Goal: Information Seeking & Learning: Check status

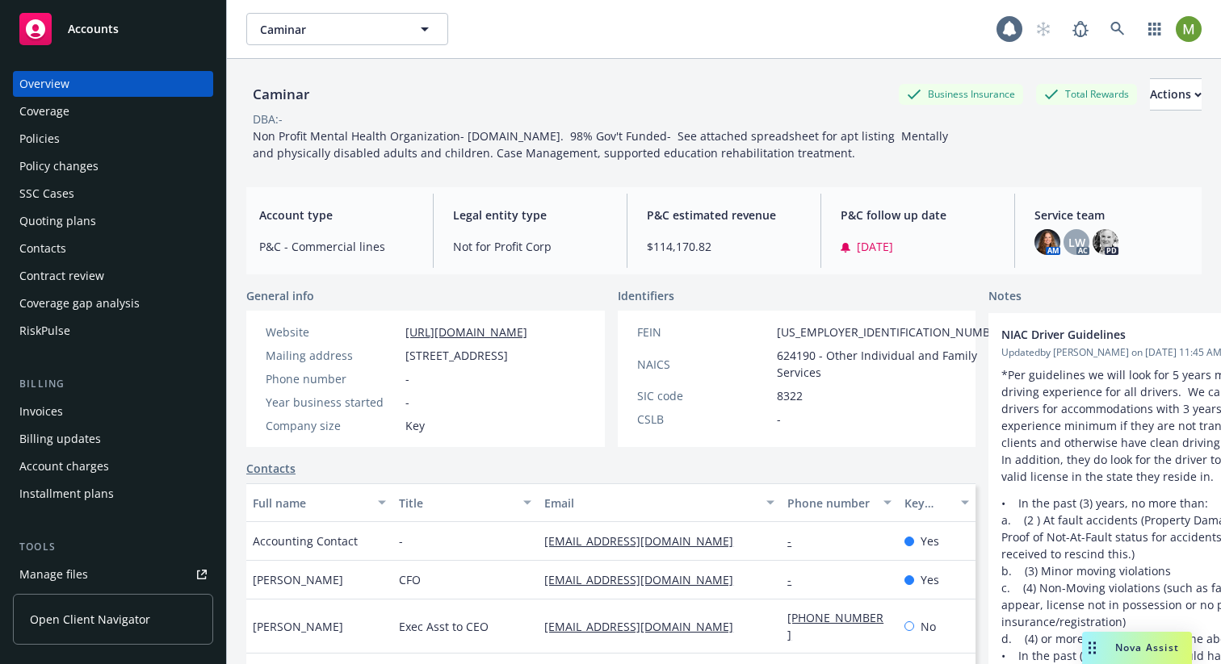
click at [1132, 648] on span "Nova Assist" at bounding box center [1147, 648] width 64 height 14
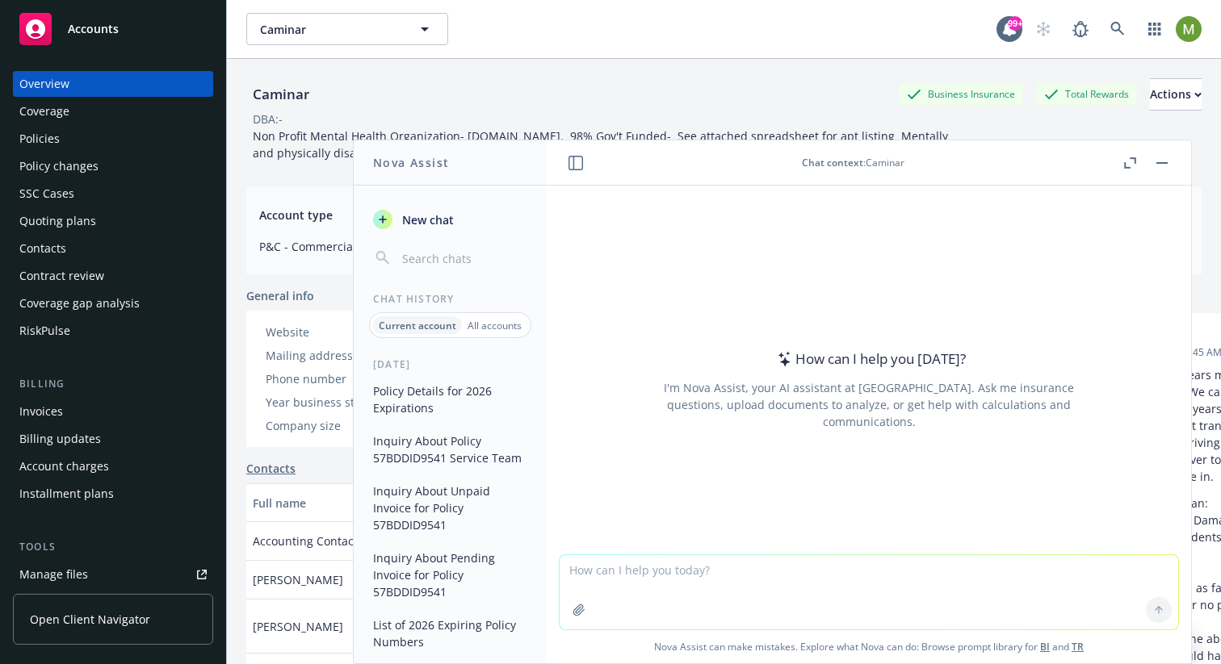
click at [618, 584] on textarea at bounding box center [868, 592] width 618 height 74
paste textarea "Nova, show me pending policy changes"
type textarea "Nova, show me pending policy changes"
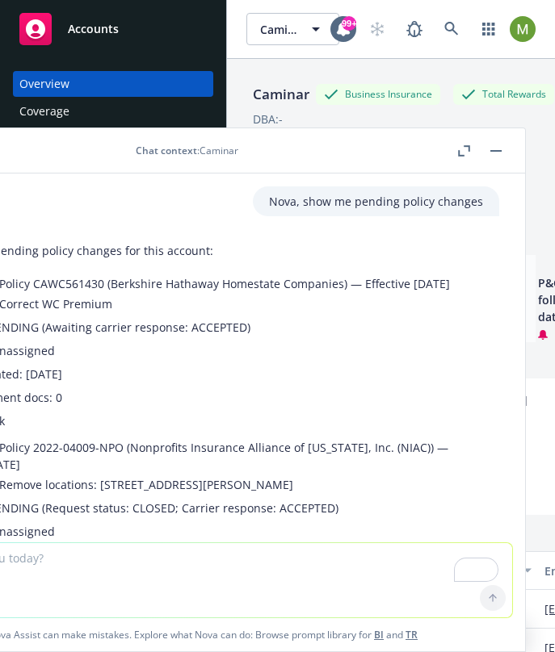
click at [321, 335] on li "Status: PENDING (Awaiting carrier response: ACCEPTED)" at bounding box center [215, 327] width 534 height 23
click at [458, 154] on icon "button" at bounding box center [461, 153] width 6 height 6
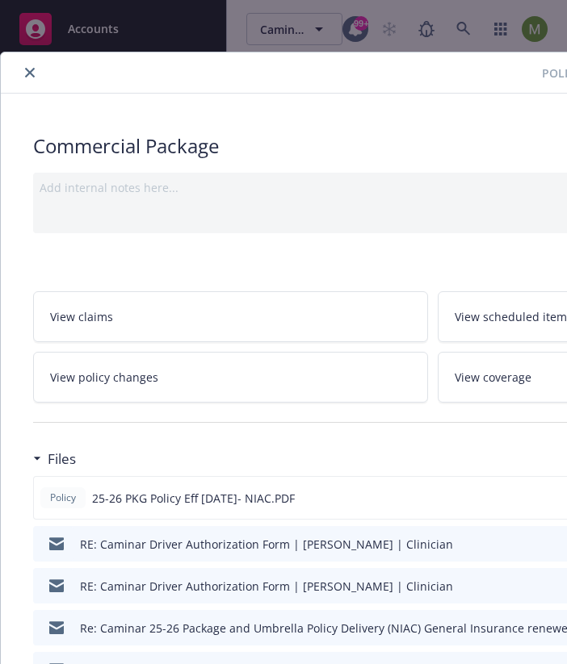
click at [34, 69] on icon "close" at bounding box center [30, 73] width 10 height 10
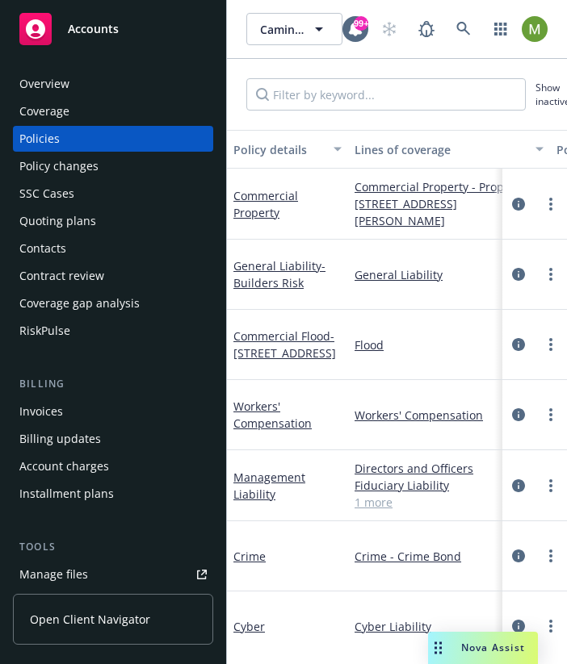
click at [481, 648] on span "Nova Assist" at bounding box center [493, 648] width 64 height 14
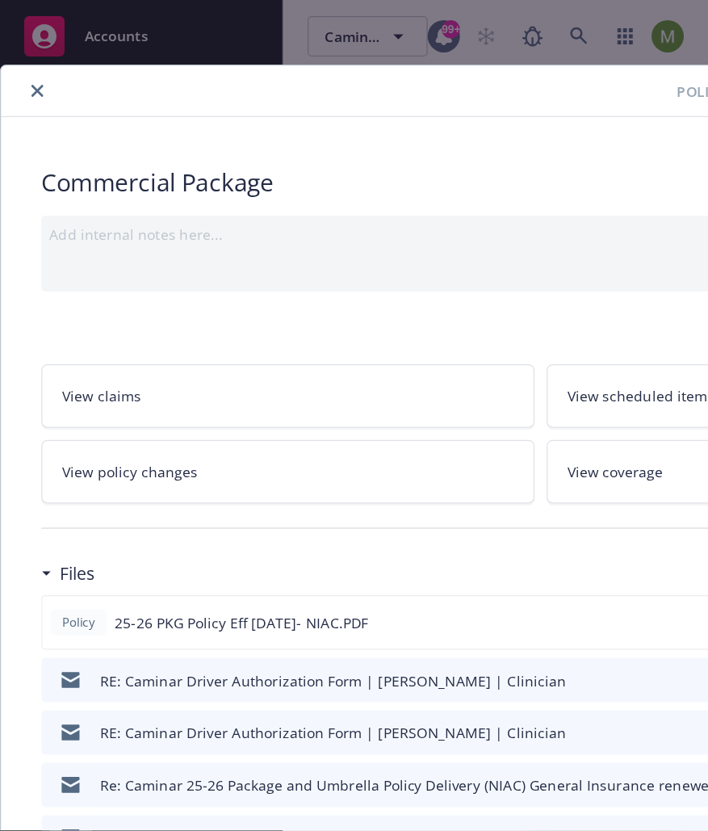
scroll to position [48, 0]
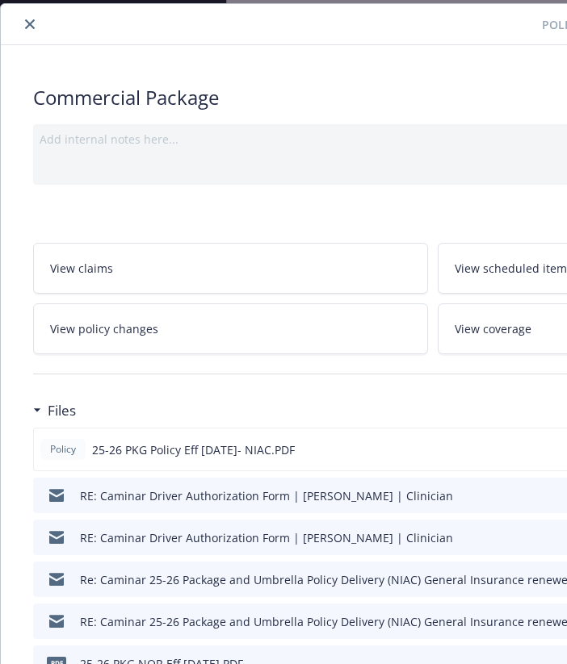
click at [30, 22] on icon "close" at bounding box center [30, 24] width 10 height 10
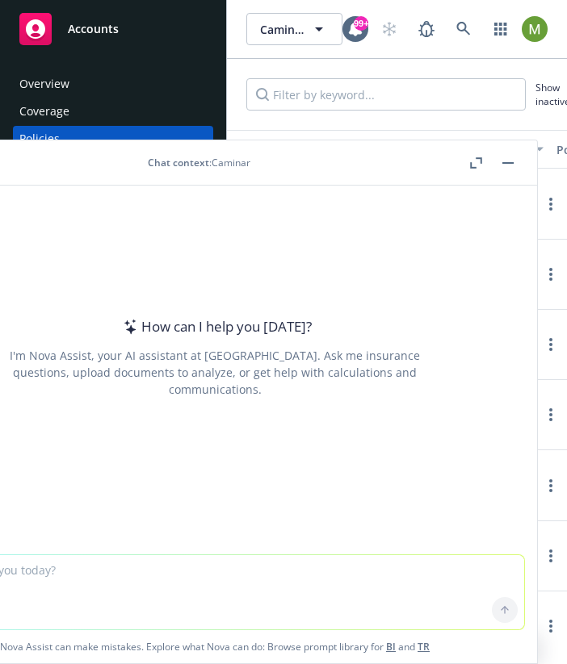
click at [237, 180] on header "Chat context : Caminar" at bounding box center [215, 162] width 644 height 45
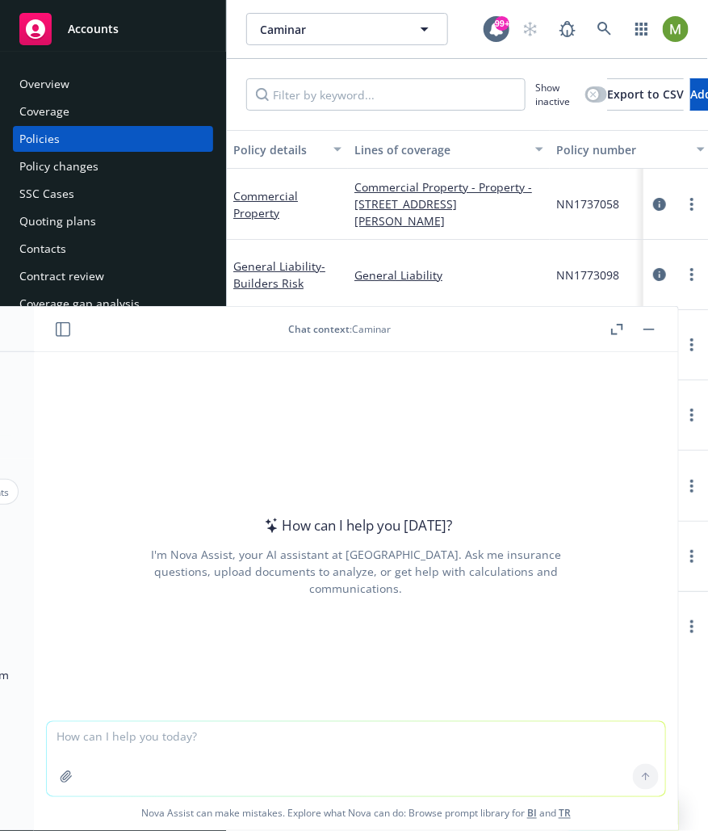
click at [48, 322] on header "Chat context : Caminar" at bounding box center [356, 329] width 644 height 45
click at [63, 324] on icon "button" at bounding box center [63, 329] width 15 height 15
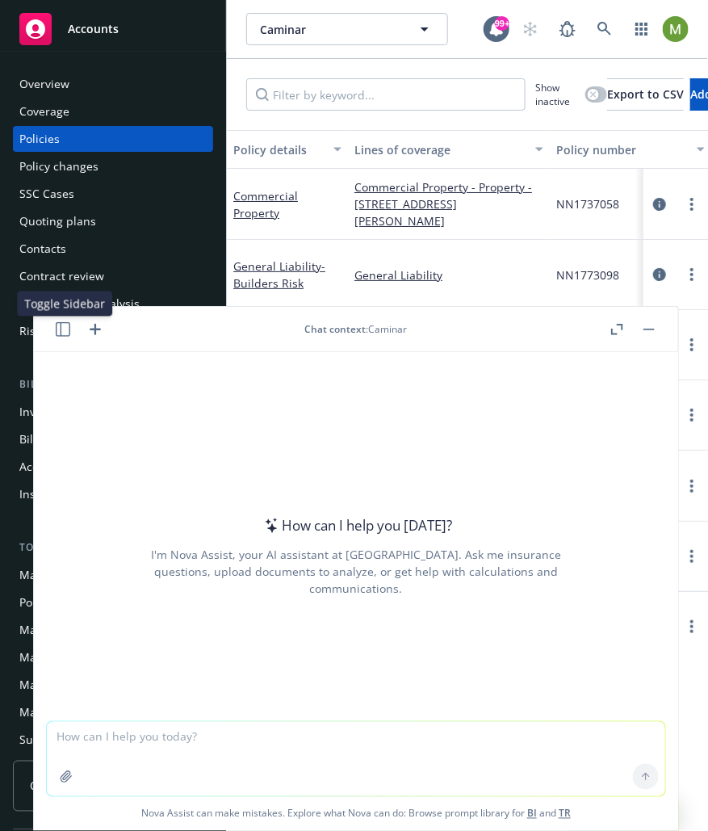
click at [63, 324] on icon "button" at bounding box center [63, 329] width 15 height 15
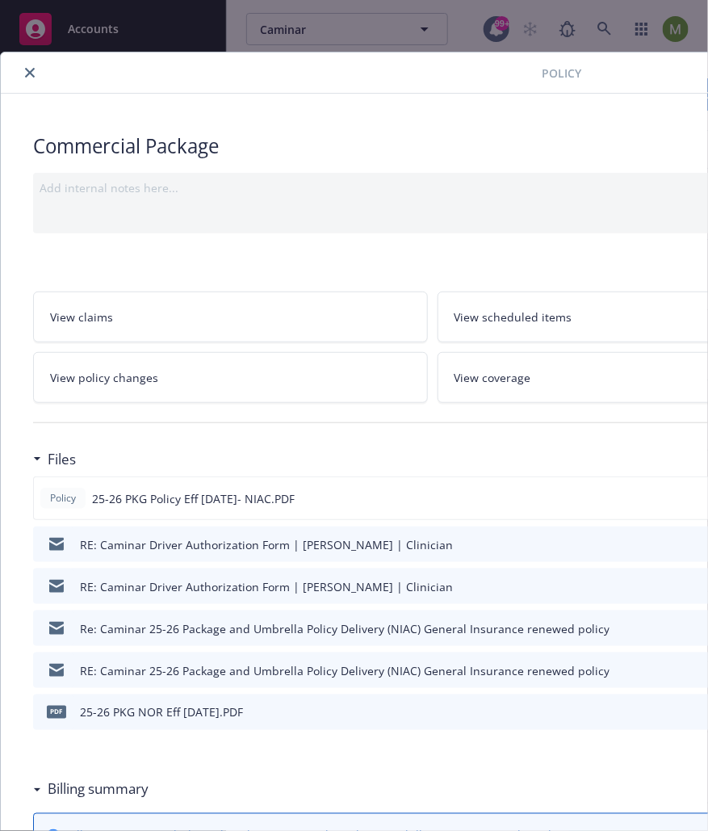
scroll to position [48, 0]
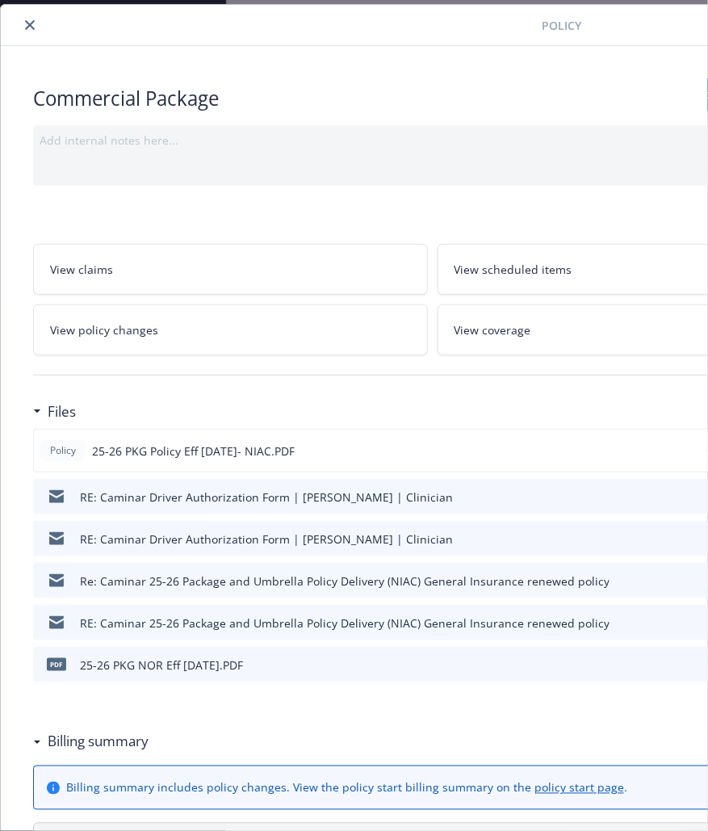
click at [29, 19] on button "close" at bounding box center [29, 24] width 19 height 19
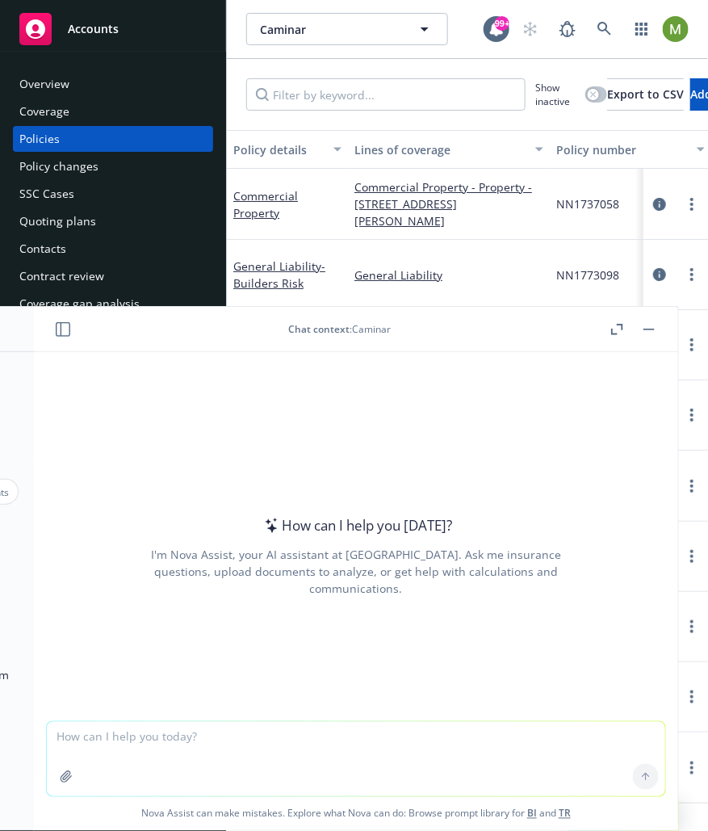
click at [566, 327] on icon "button" at bounding box center [617, 329] width 12 height 11
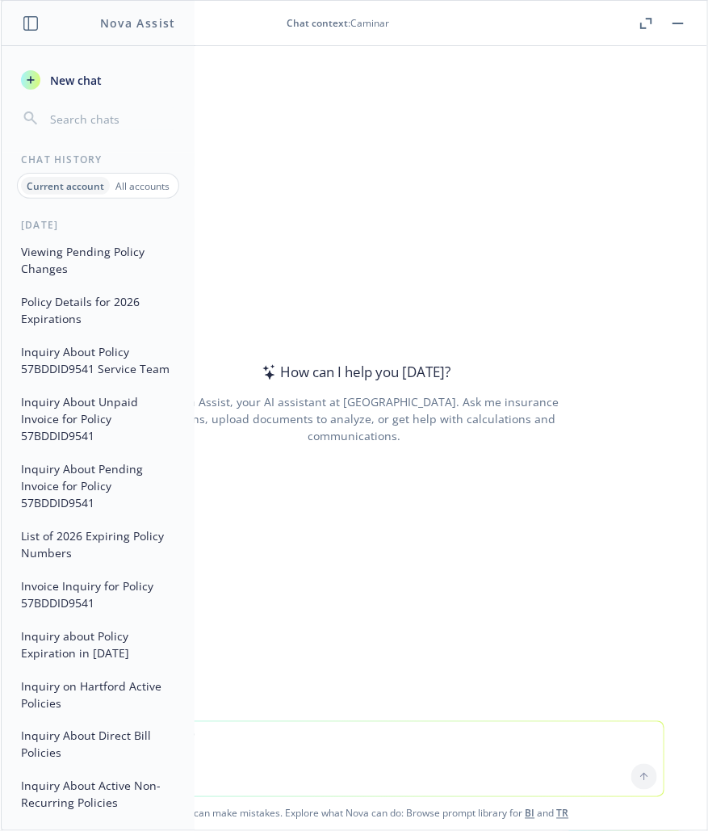
click at [52, 268] on button "Viewing Pending Policy Changes" at bounding box center [98, 260] width 167 height 44
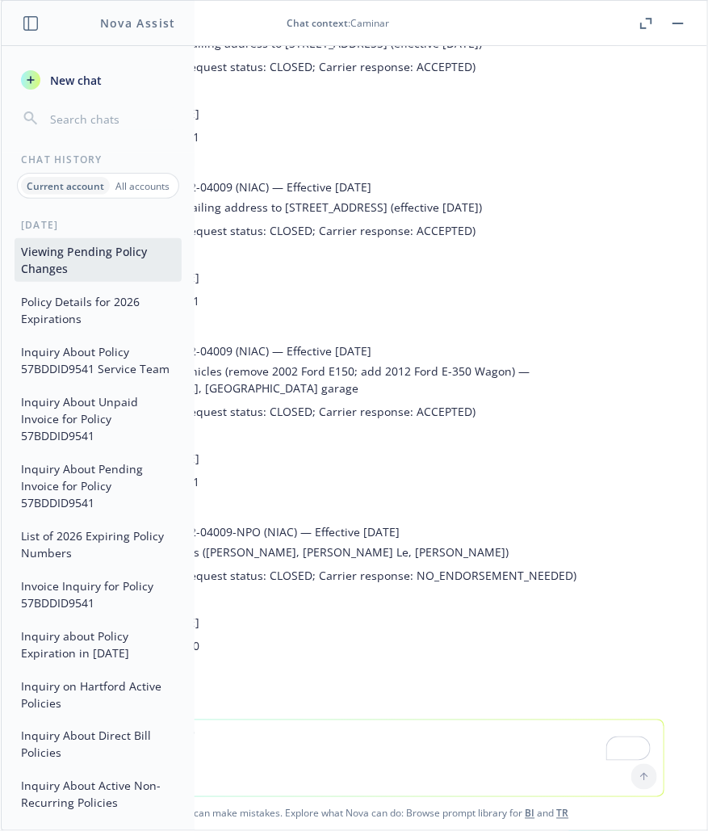
scroll to position [1098, 0]
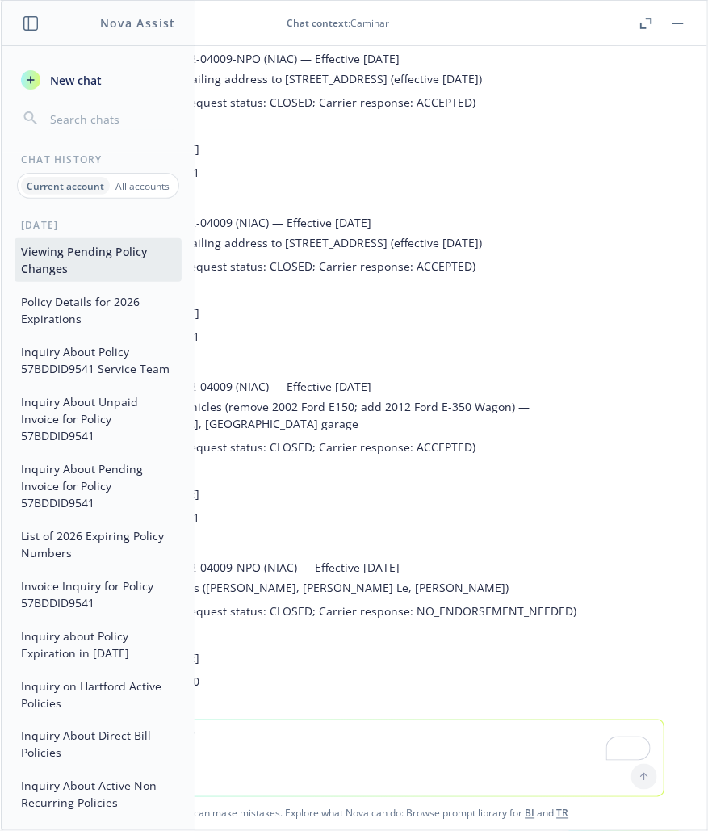
click at [323, 301] on li "Owner: Unassigned" at bounding box center [367, 289] width 562 height 23
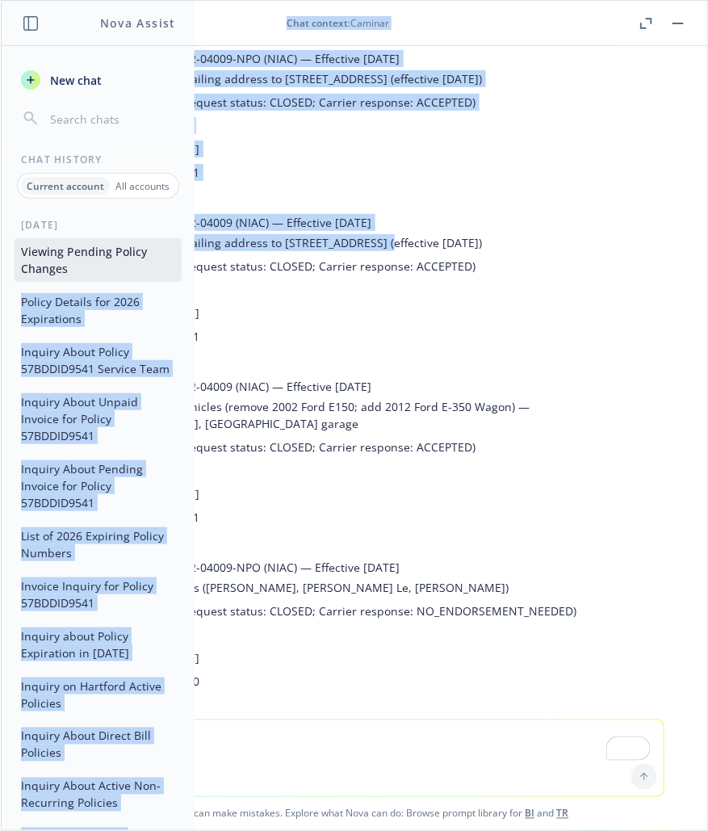
drag, startPoint x: 357, startPoint y: 280, endPoint x: 178, endPoint y: 284, distance: 179.3
click at [178, 284] on div "Nova Assist New chat Chat History Current account All accounts Today Viewing Pe…" at bounding box center [354, 415] width 708 height 831
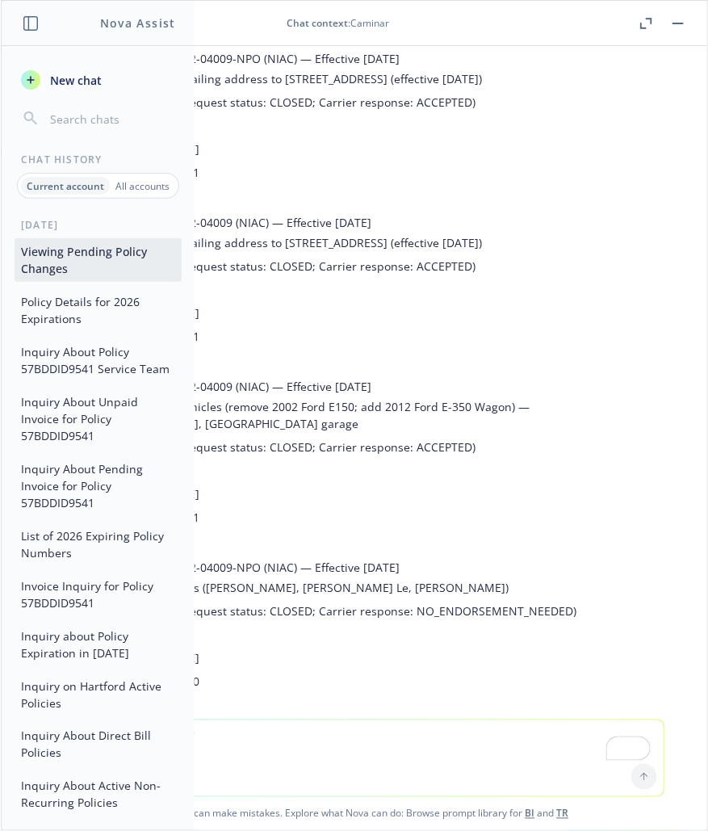
click at [284, 254] on li "Request: Change mailing address to [STREET_ADDRESS] (effective [DATE])" at bounding box center [367, 242] width 562 height 23
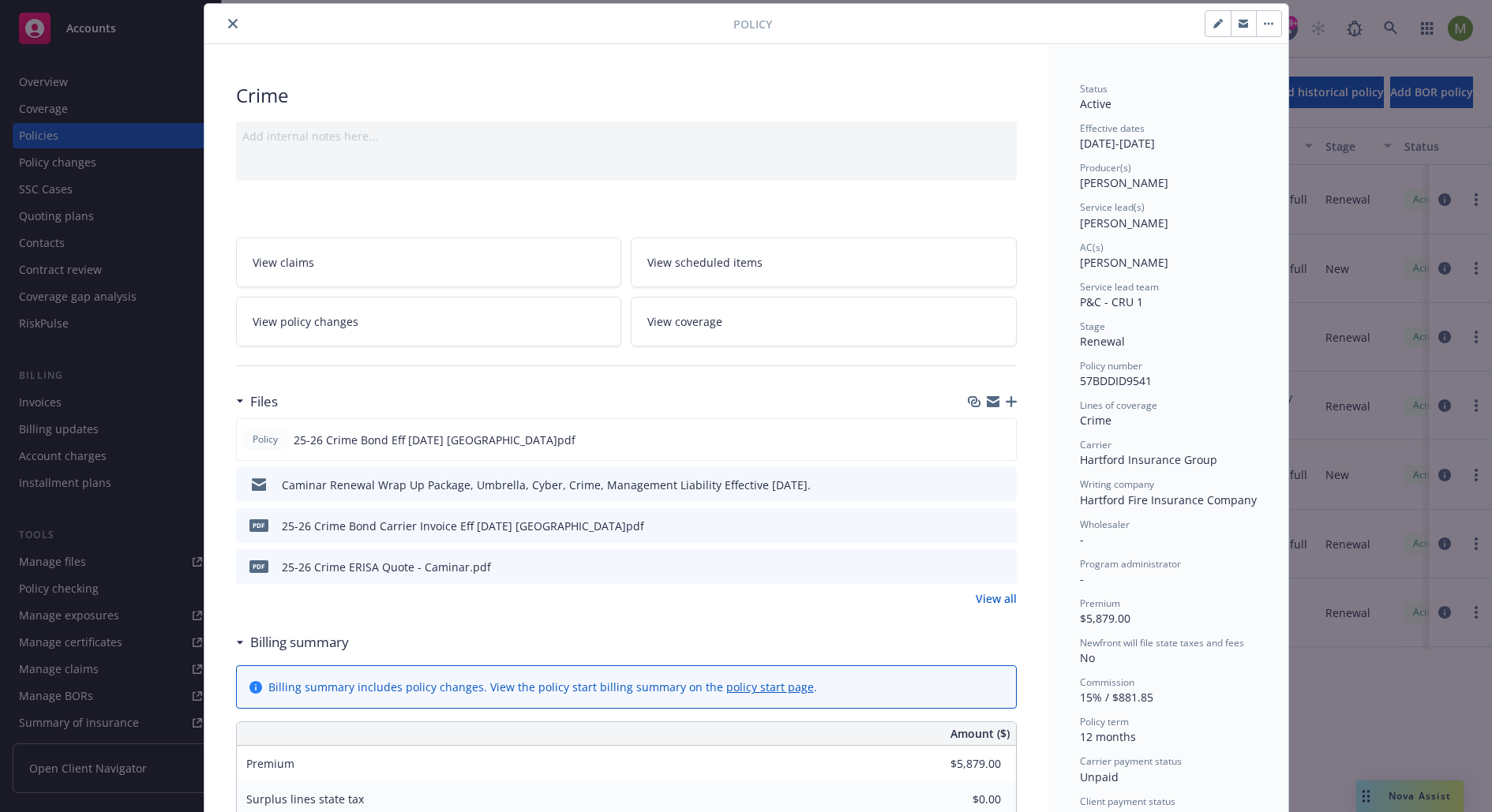
scroll to position [47, 0]
